Goal: Information Seeking & Learning: Learn about a topic

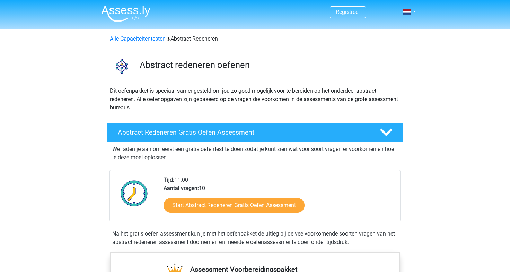
click at [388, 134] on polygon at bounding box center [386, 133] width 12 height 8
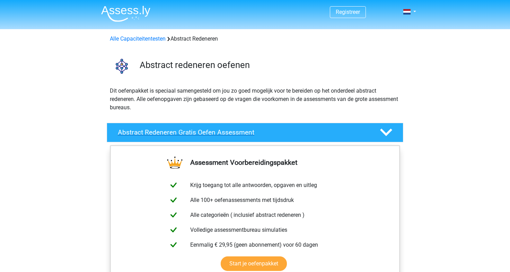
click at [388, 134] on polygon at bounding box center [386, 133] width 12 height 8
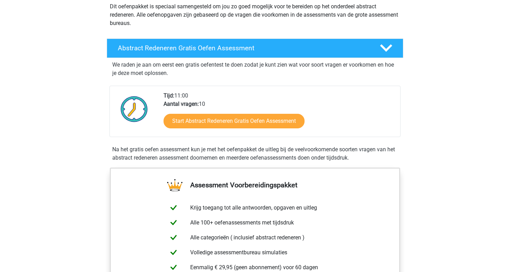
scroll to position [85, 0]
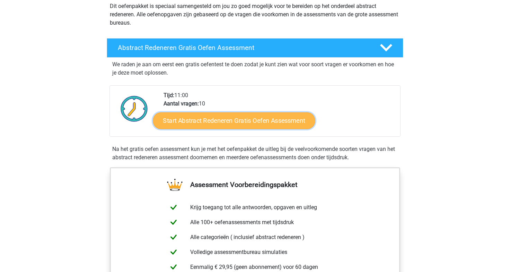
click at [258, 124] on link "Start Abstract Redeneren Gratis Oefen Assessment" at bounding box center [234, 120] width 162 height 17
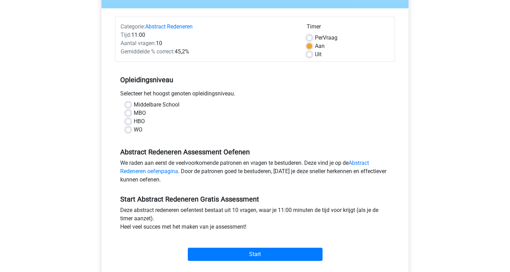
scroll to position [80, 0]
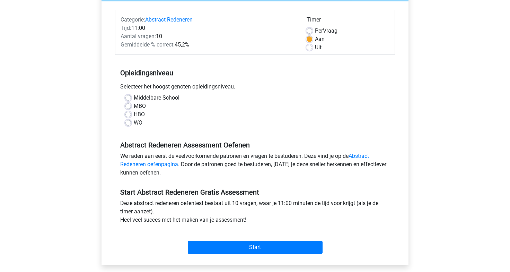
click at [134, 113] on label "HBO" at bounding box center [139, 114] width 11 height 8
click at [129, 113] on input "HBO" at bounding box center [128, 113] width 6 height 7
radio input "true"
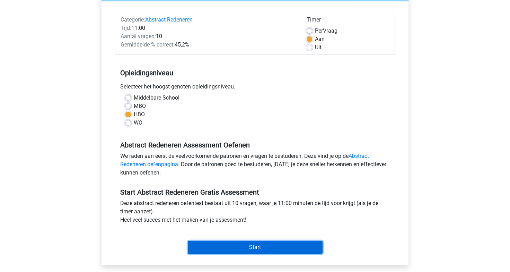
click at [263, 250] on input "Start" at bounding box center [255, 247] width 135 height 13
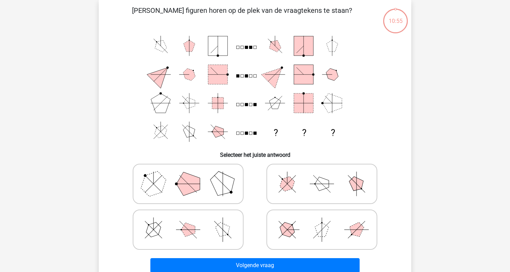
scroll to position [34, 0]
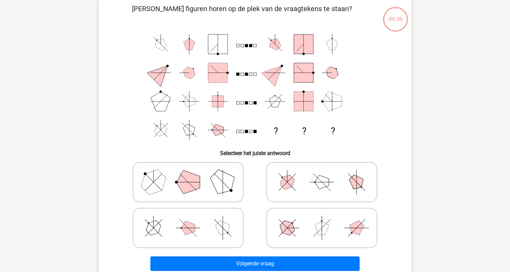
click at [209, 192] on icon at bounding box center [188, 182] width 104 height 35
click at [193, 173] on input "radio" at bounding box center [190, 171] width 5 height 5
radio input "true"
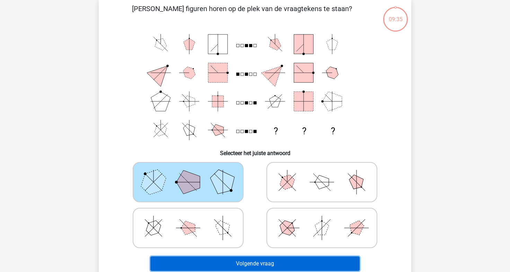
click at [289, 265] on button "Volgende vraag" at bounding box center [255, 263] width 210 height 15
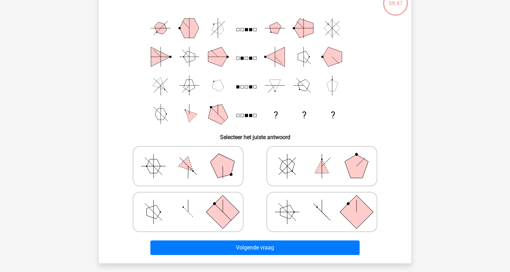
scroll to position [50, 0]
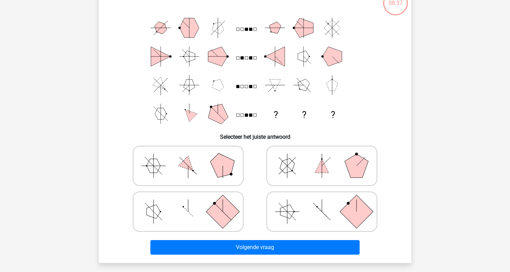
click at [330, 213] on icon at bounding box center [322, 211] width 104 height 35
click at [327, 203] on input "radio" at bounding box center [324, 200] width 5 height 5
radio input "true"
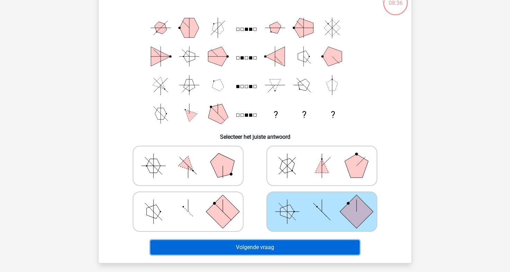
click at [294, 246] on button "Volgende vraag" at bounding box center [255, 247] width 210 height 15
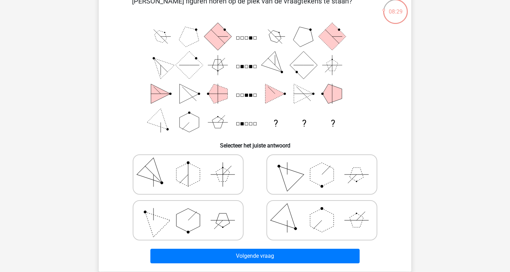
scroll to position [38, 0]
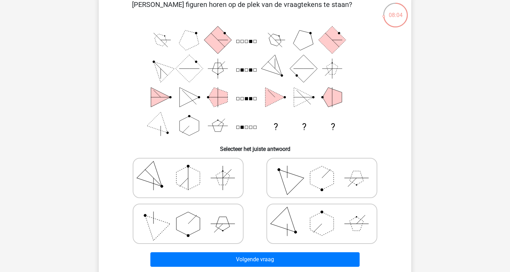
click at [205, 231] on icon at bounding box center [188, 223] width 104 height 35
click at [193, 215] on input "radio" at bounding box center [190, 212] width 5 height 5
radio input "true"
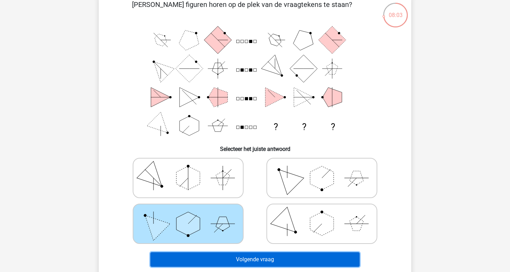
click at [264, 258] on button "Volgende vraag" at bounding box center [255, 259] width 210 height 15
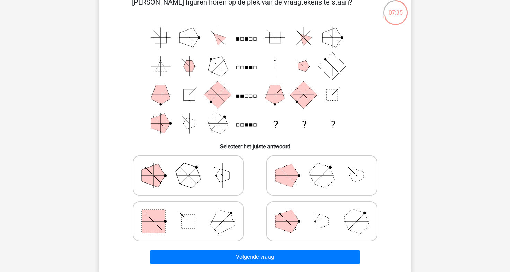
scroll to position [44, 0]
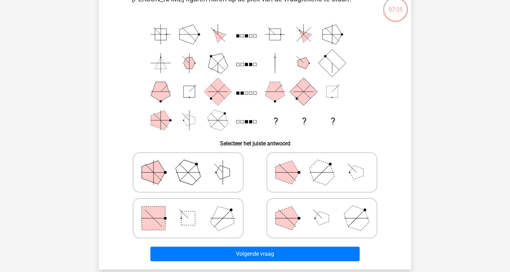
click at [202, 212] on icon at bounding box center [188, 218] width 104 height 35
click at [193, 209] on input "radio" at bounding box center [190, 207] width 5 height 5
radio input "true"
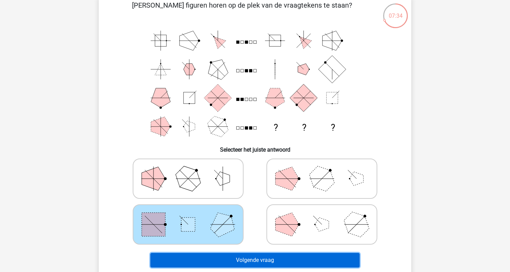
click at [272, 252] on div "Volgende vraag" at bounding box center [255, 258] width 291 height 23
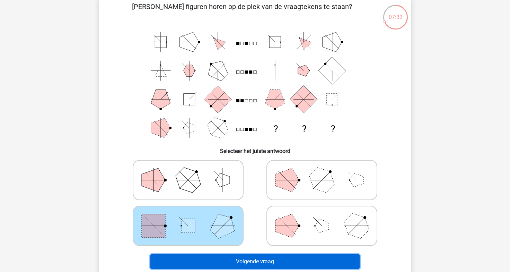
click at [274, 260] on button "Volgende vraag" at bounding box center [255, 261] width 210 height 15
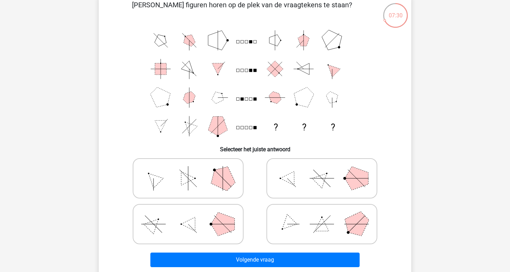
scroll to position [41, 0]
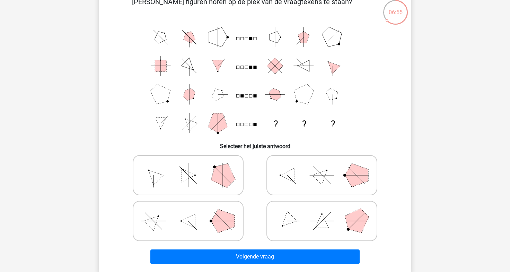
click at [343, 170] on icon at bounding box center [322, 175] width 104 height 35
click at [327, 166] on input "radio" at bounding box center [324, 164] width 5 height 5
radio input "true"
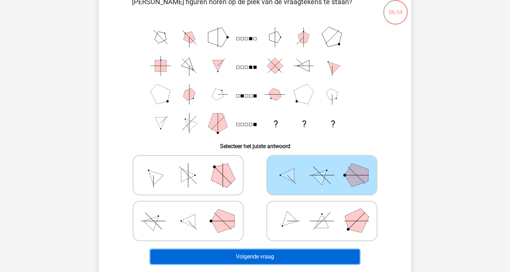
click at [279, 255] on button "Volgende vraag" at bounding box center [255, 256] width 210 height 15
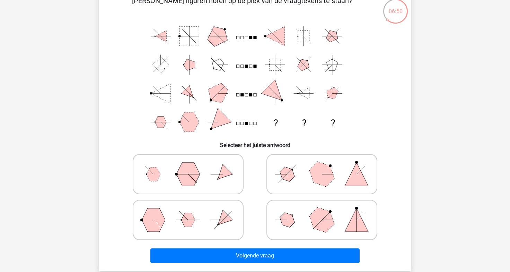
scroll to position [43, 0]
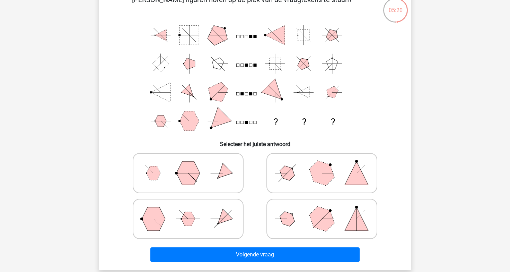
click at [312, 217] on polygon at bounding box center [321, 218] width 33 height 33
click at [322, 210] on input "radio" at bounding box center [324, 208] width 5 height 5
radio input "true"
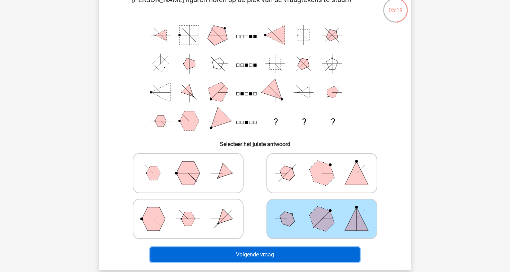
click at [272, 257] on button "Volgende vraag" at bounding box center [255, 254] width 210 height 15
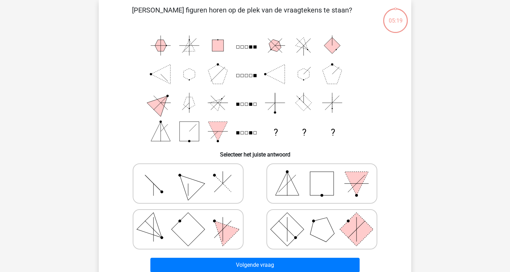
scroll to position [32, 0]
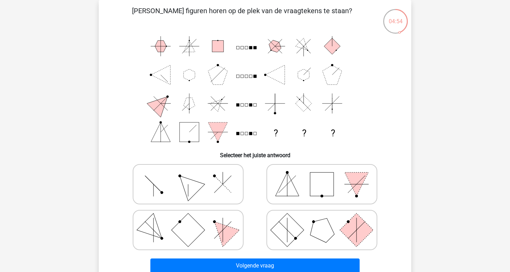
click at [196, 184] on polygon at bounding box center [188, 183] width 33 height 33
click at [193, 175] on input "radio" at bounding box center [190, 173] width 5 height 5
radio input "true"
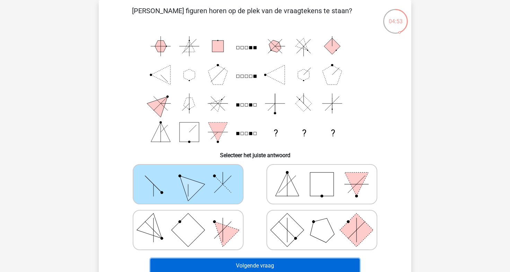
click at [291, 266] on button "Volgende vraag" at bounding box center [255, 265] width 210 height 15
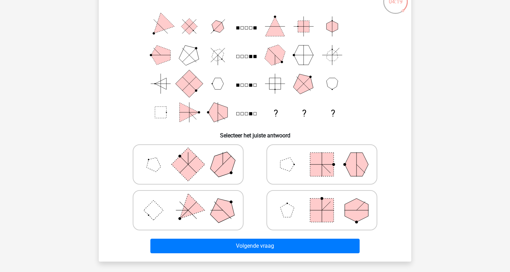
scroll to position [53, 0]
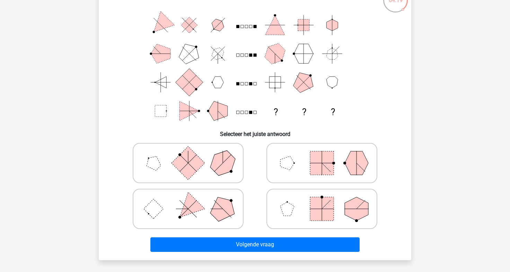
click at [216, 197] on icon at bounding box center [188, 208] width 104 height 35
click at [193, 197] on input "radio" at bounding box center [190, 198] width 5 height 5
radio input "true"
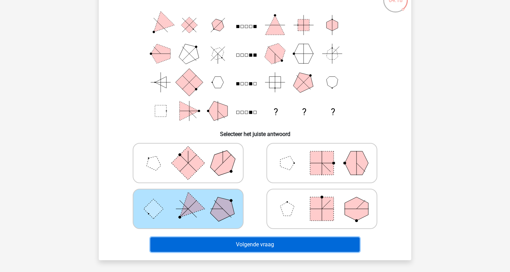
click at [279, 243] on button "Volgende vraag" at bounding box center [255, 244] width 210 height 15
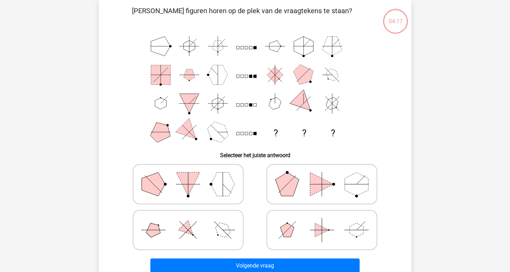
scroll to position [32, 0]
click at [213, 227] on icon at bounding box center [188, 230] width 104 height 35
click at [193, 221] on input "radio" at bounding box center [190, 219] width 5 height 5
radio input "true"
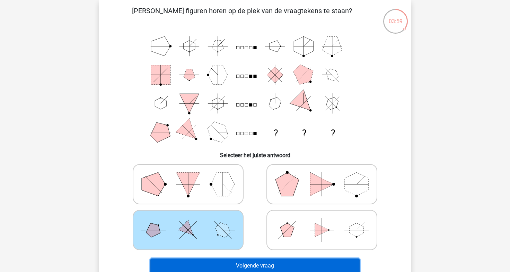
click at [261, 265] on button "Volgende vraag" at bounding box center [255, 265] width 210 height 15
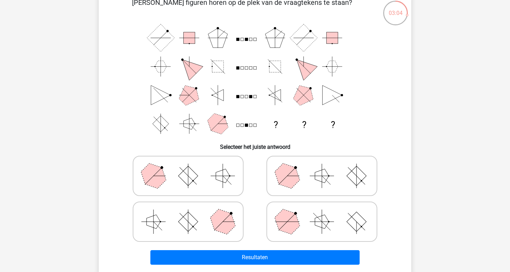
scroll to position [40, 0]
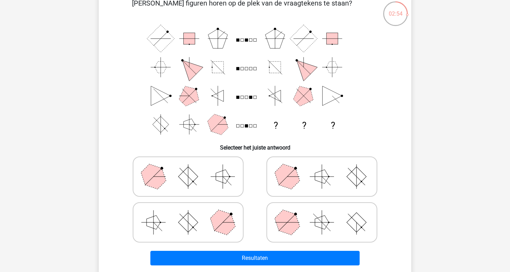
click at [354, 181] on rect at bounding box center [357, 177] width 20 height 20
click at [327, 168] on input "radio" at bounding box center [324, 165] width 5 height 5
radio input "true"
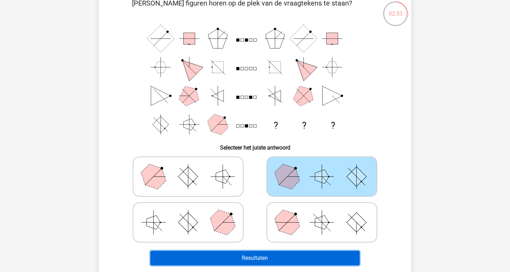
click at [262, 255] on button "Resultaten" at bounding box center [255, 258] width 210 height 15
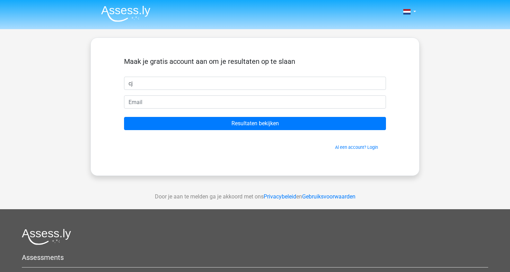
type input "cj"
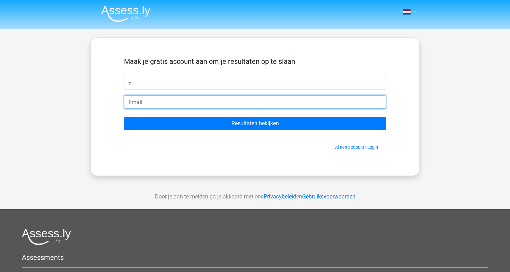
type input "[PERSON_NAME][EMAIL_ADDRESS][DOMAIN_NAME]"
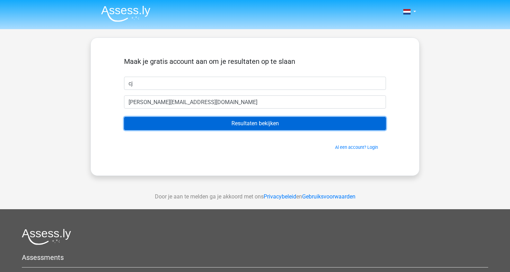
click at [236, 122] on input "Resultaten bekijken" at bounding box center [255, 123] width 262 height 13
